Goal: Transaction & Acquisition: Obtain resource

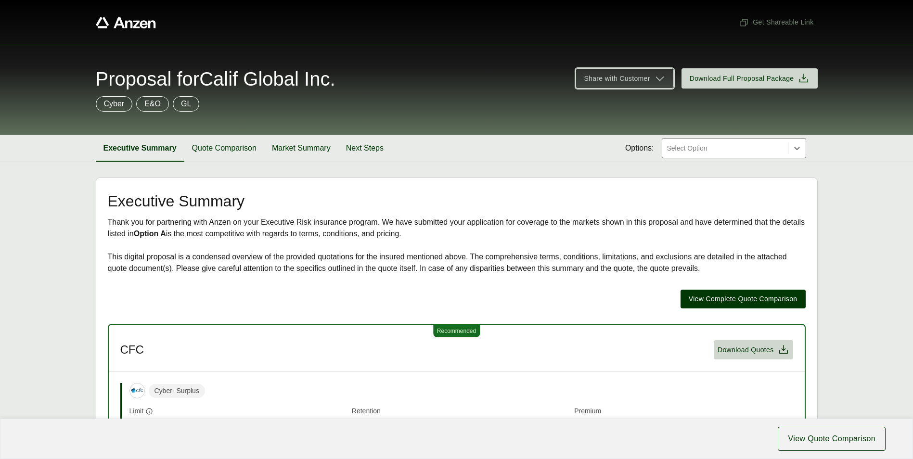
click at [654, 80] on icon at bounding box center [660, 79] width 12 height 12
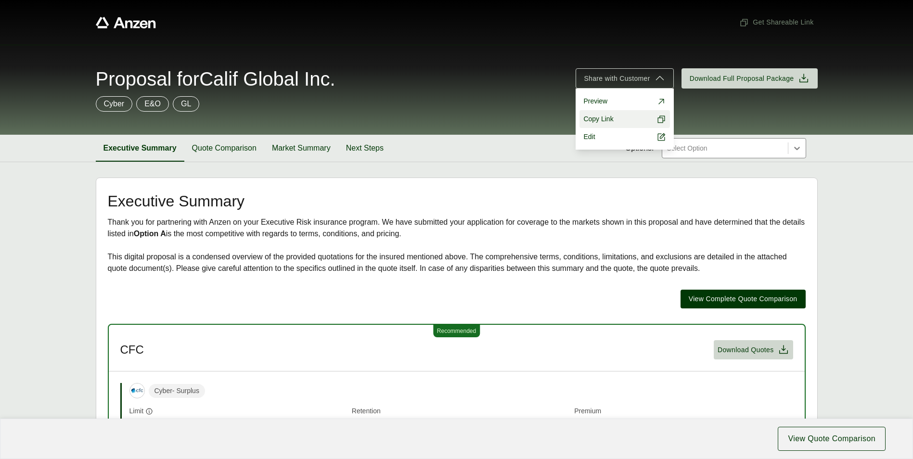
click at [604, 114] on button "Copy Link" at bounding box center [624, 119] width 90 height 18
click at [231, 152] on button "Quote Comparison" at bounding box center [224, 148] width 80 height 27
